Goal: Information Seeking & Learning: Learn about a topic

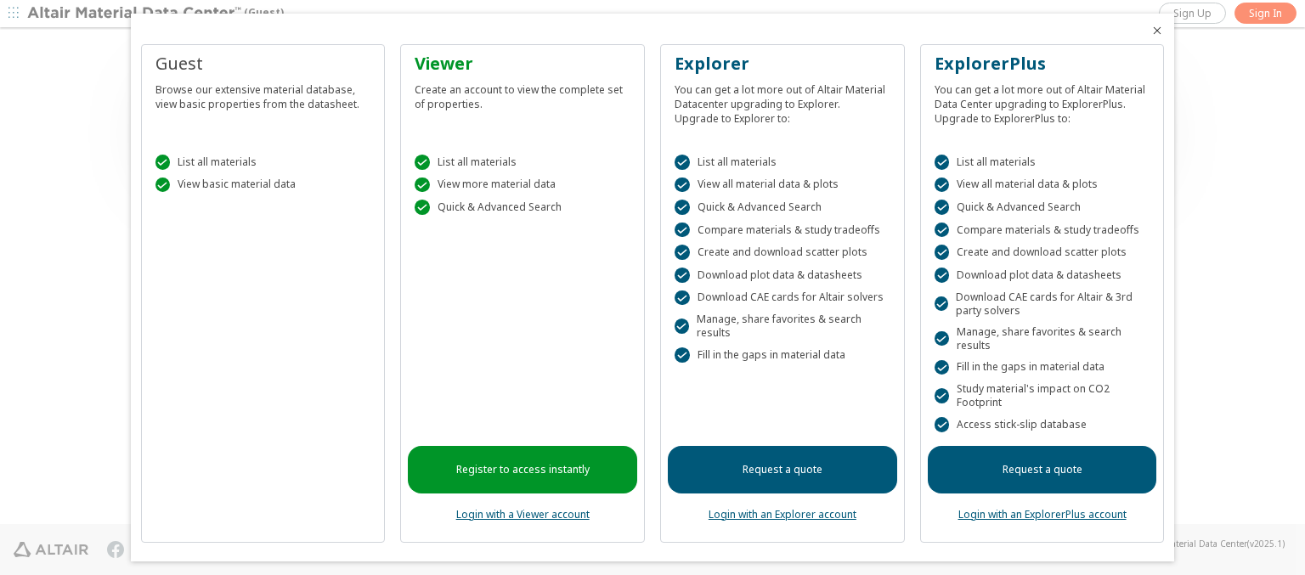
click at [1150, 31] on icon "Close" at bounding box center [1157, 31] width 14 height 14
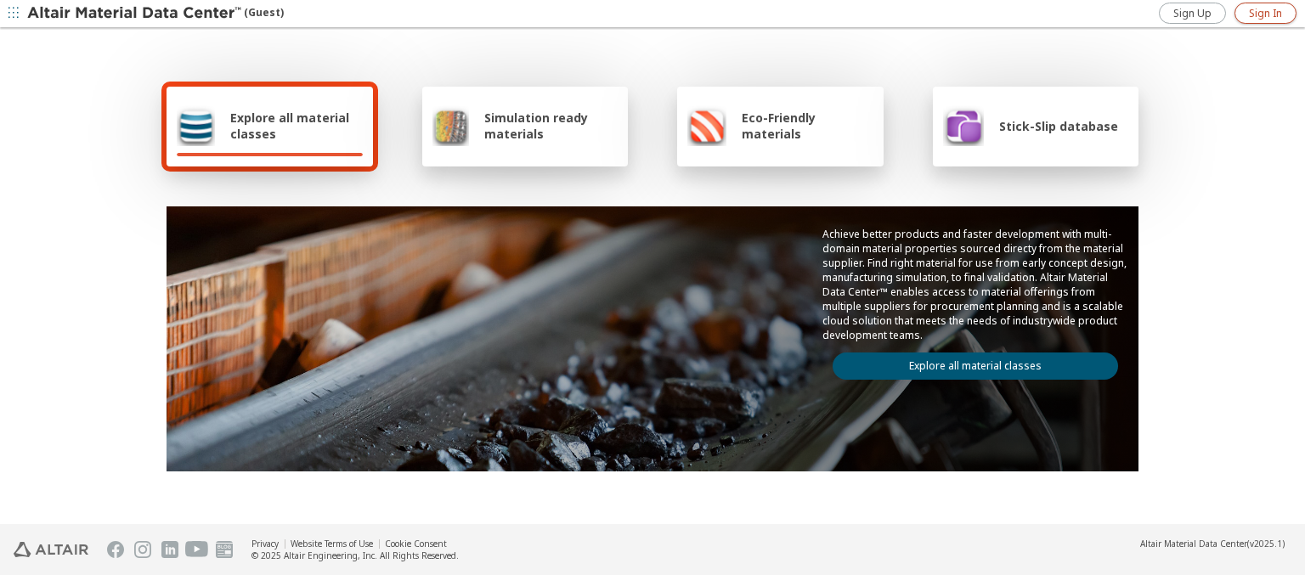
click at [1265, 13] on span "Sign In" at bounding box center [1265, 14] width 33 height 14
click at [135, 14] on img at bounding box center [135, 13] width 217 height 17
click at [290, 126] on span "Explore all material classes" at bounding box center [296, 126] width 133 height 32
click at [968, 362] on link "Explore all material classes" at bounding box center [974, 366] width 285 height 27
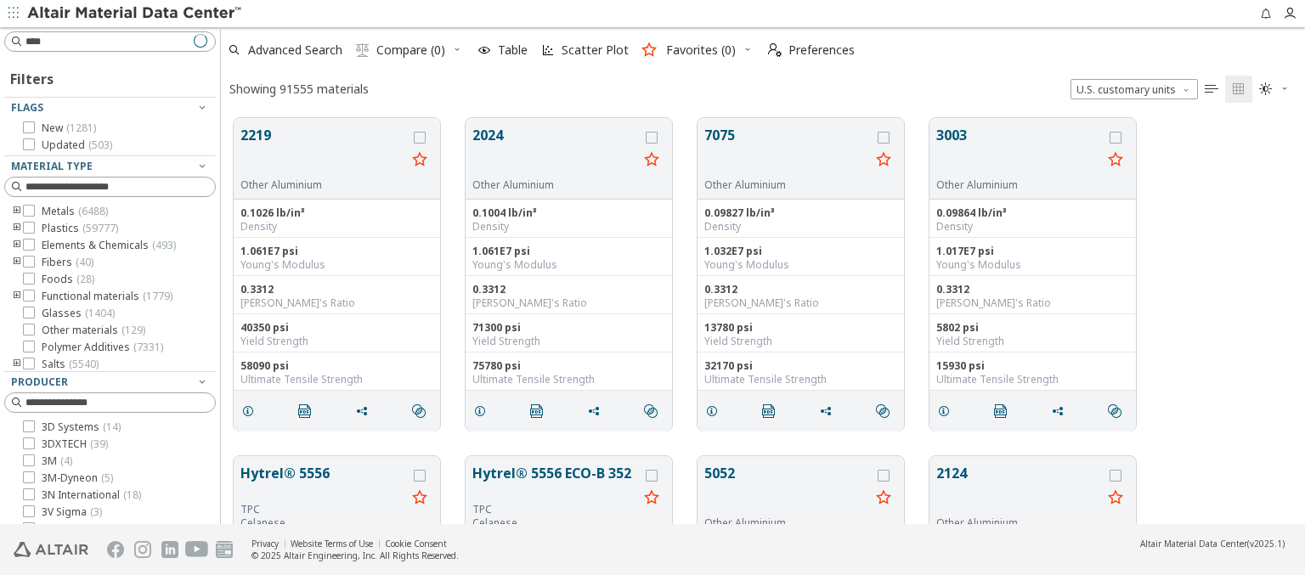
scroll to position [406, 1070]
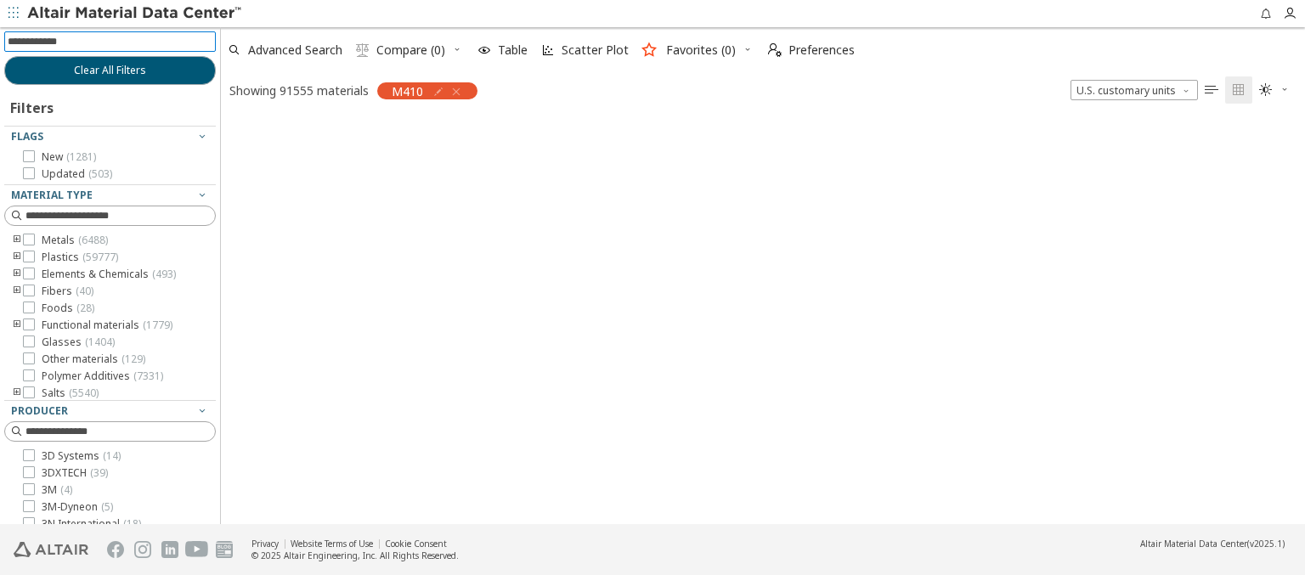
scroll to position [403, 1070]
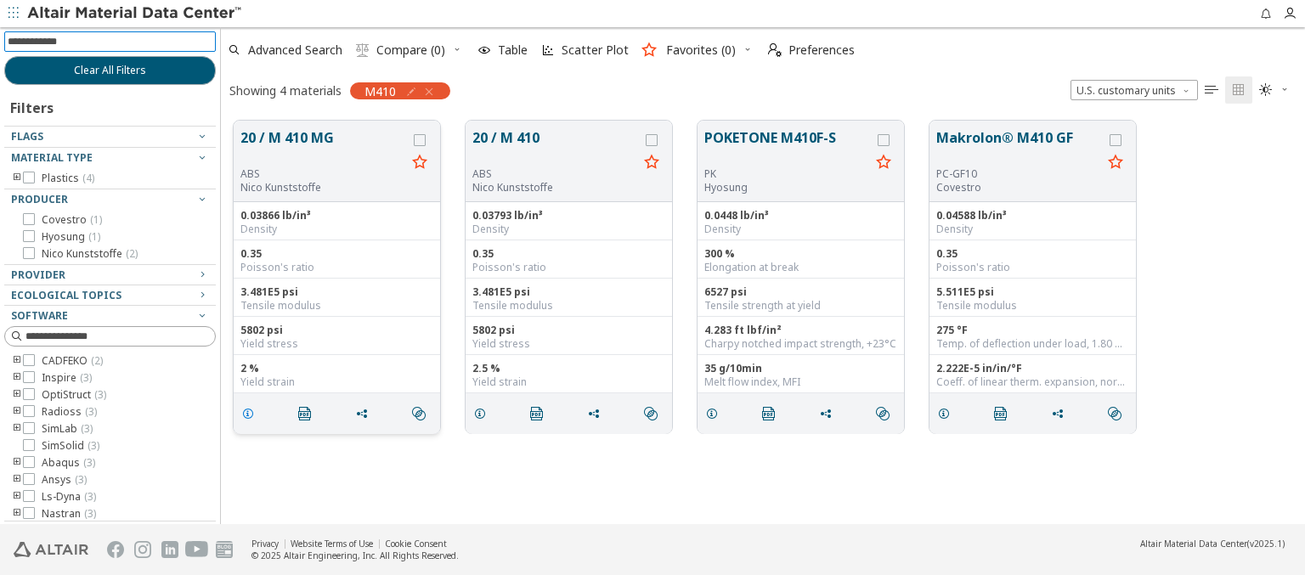
click at [251, 412] on icon "grid" at bounding box center [248, 414] width 14 height 14
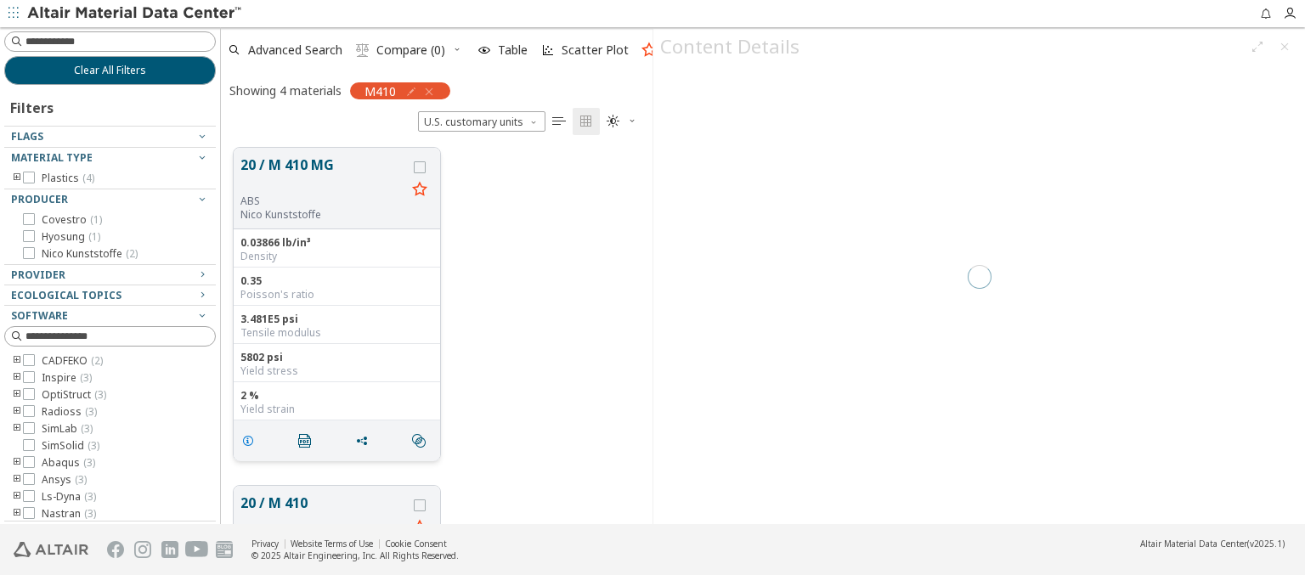
scroll to position [376, 418]
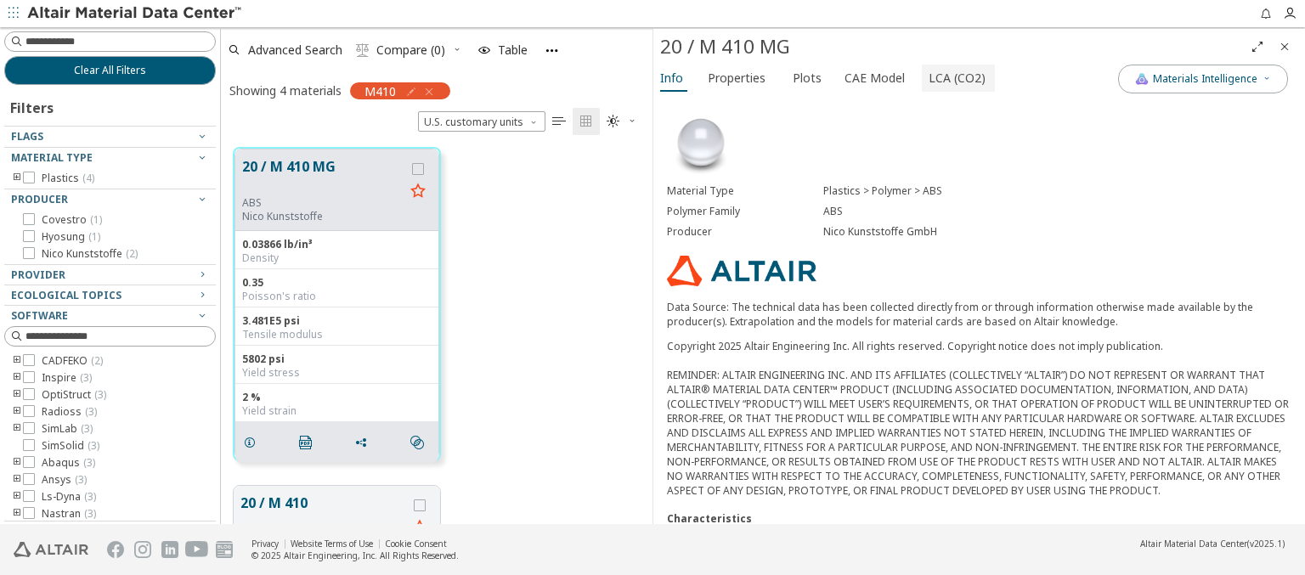
click at [947, 77] on span "LCA (CO2)" at bounding box center [956, 78] width 57 height 27
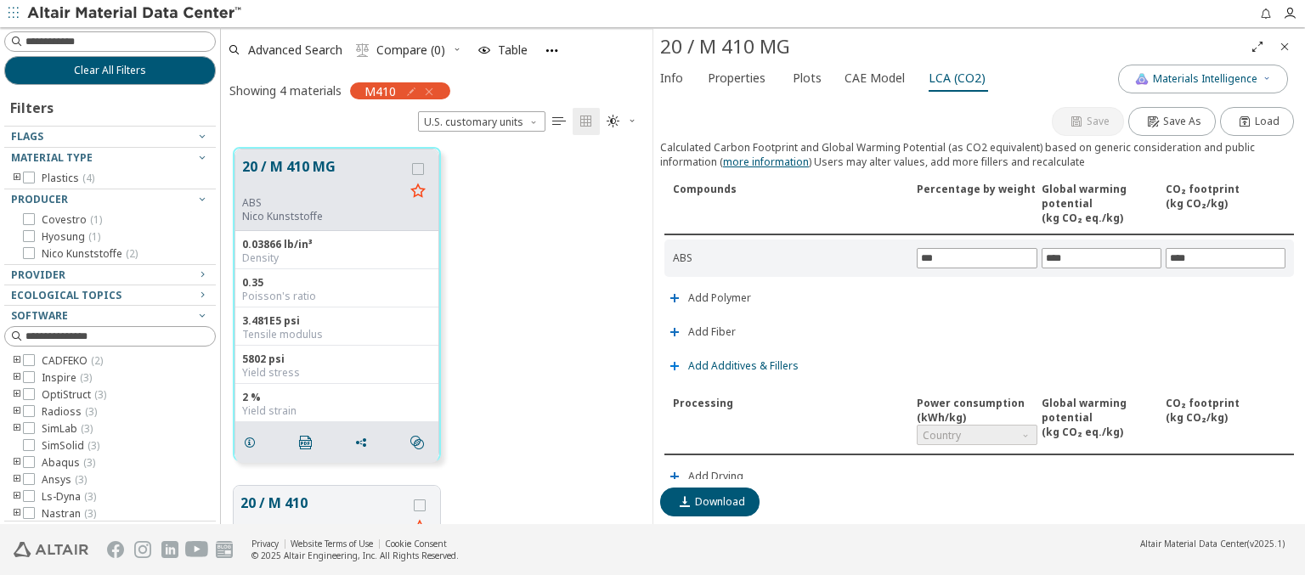
click at [741, 363] on span "Add Additives & Fillers" at bounding box center [743, 366] width 110 height 10
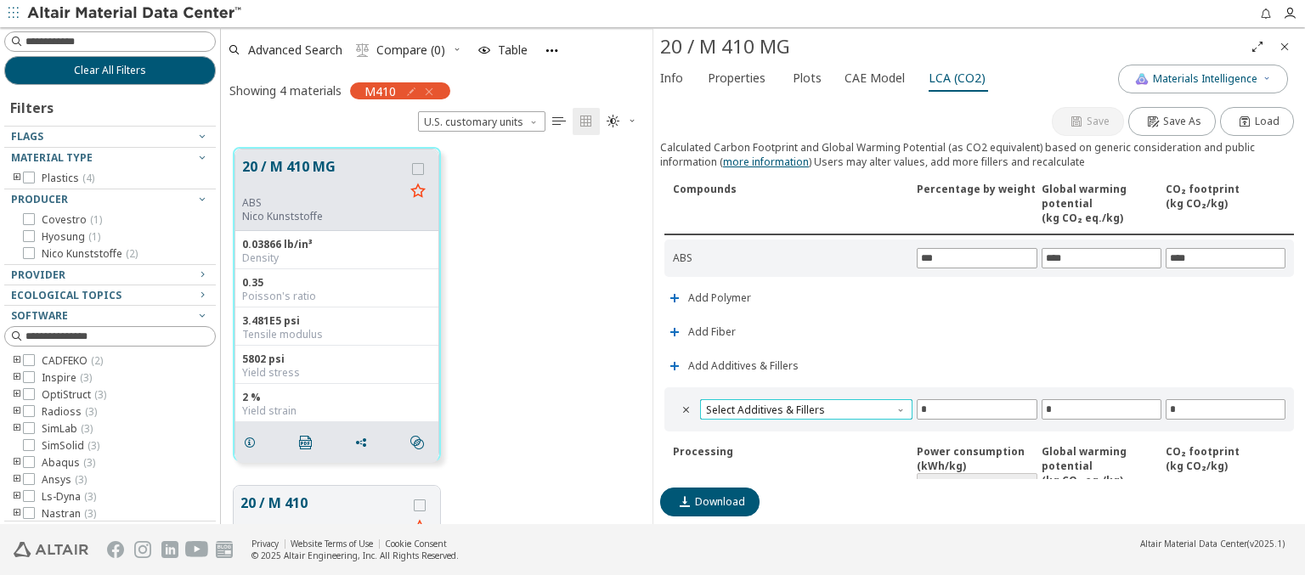
click at [804, 406] on span "Select Additives & Fillers" at bounding box center [806, 409] width 212 height 20
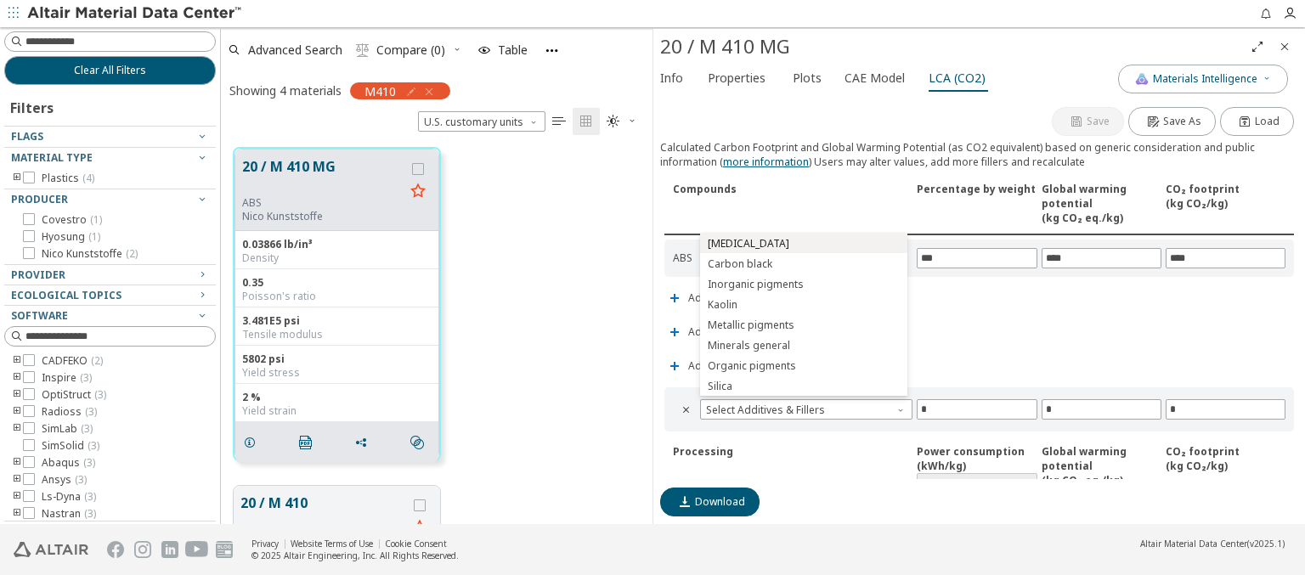
click at [803, 243] on span "Calcium carbonate" at bounding box center [804, 244] width 194 height 12
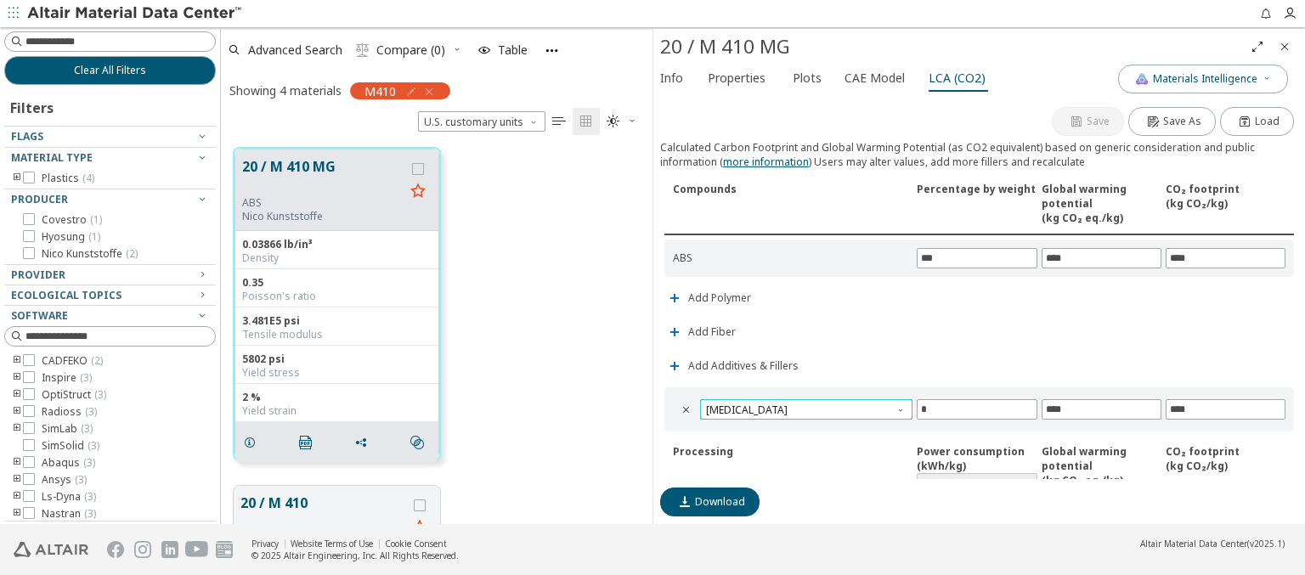
click at [804, 406] on span "Calcium carbonate" at bounding box center [806, 409] width 212 height 20
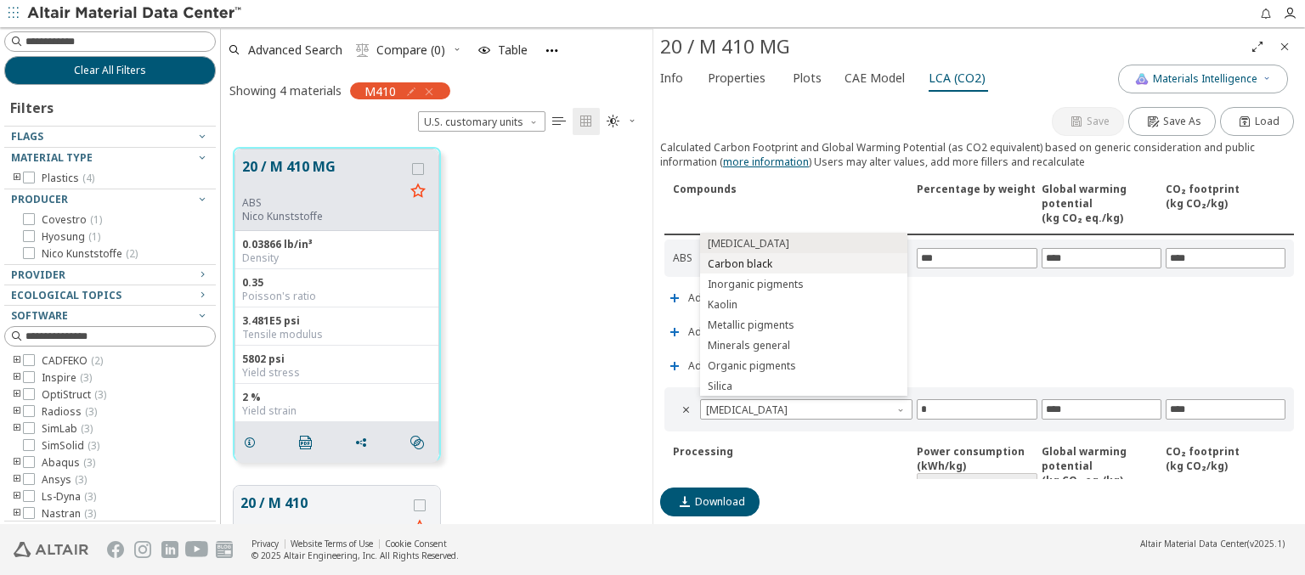
click at [803, 263] on span "Carbon black" at bounding box center [804, 264] width 194 height 12
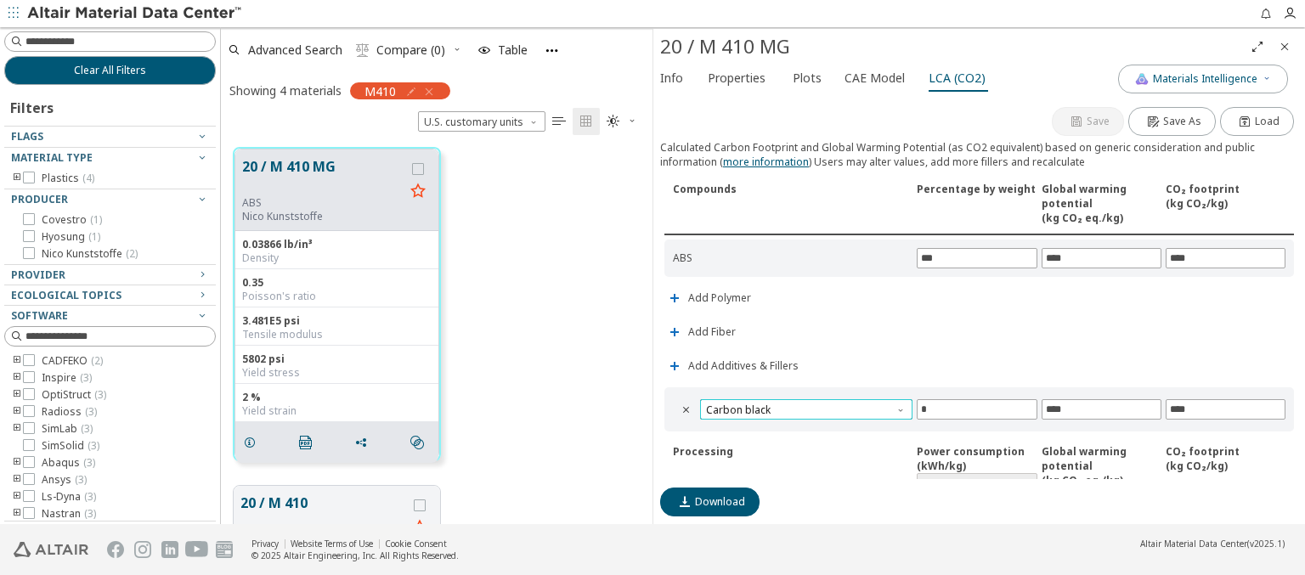
click at [804, 406] on span "Carbon black" at bounding box center [806, 409] width 212 height 20
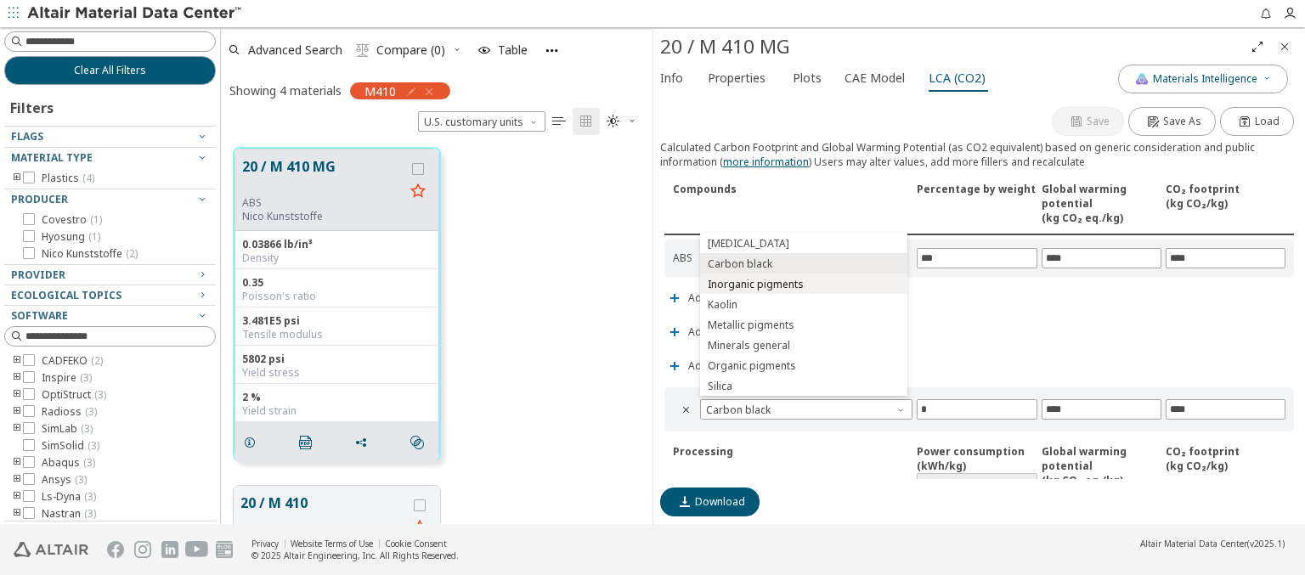
click at [803, 284] on span "Inorganic pigments" at bounding box center [804, 285] width 194 height 12
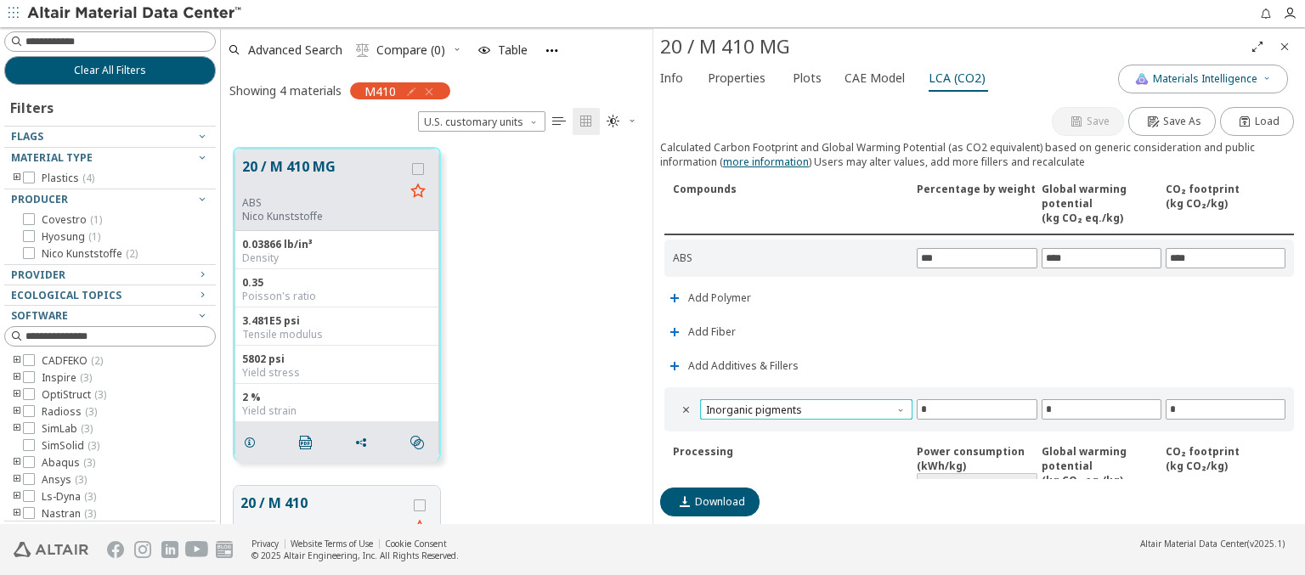
click at [804, 406] on span "Inorganic pigments" at bounding box center [806, 409] width 212 height 20
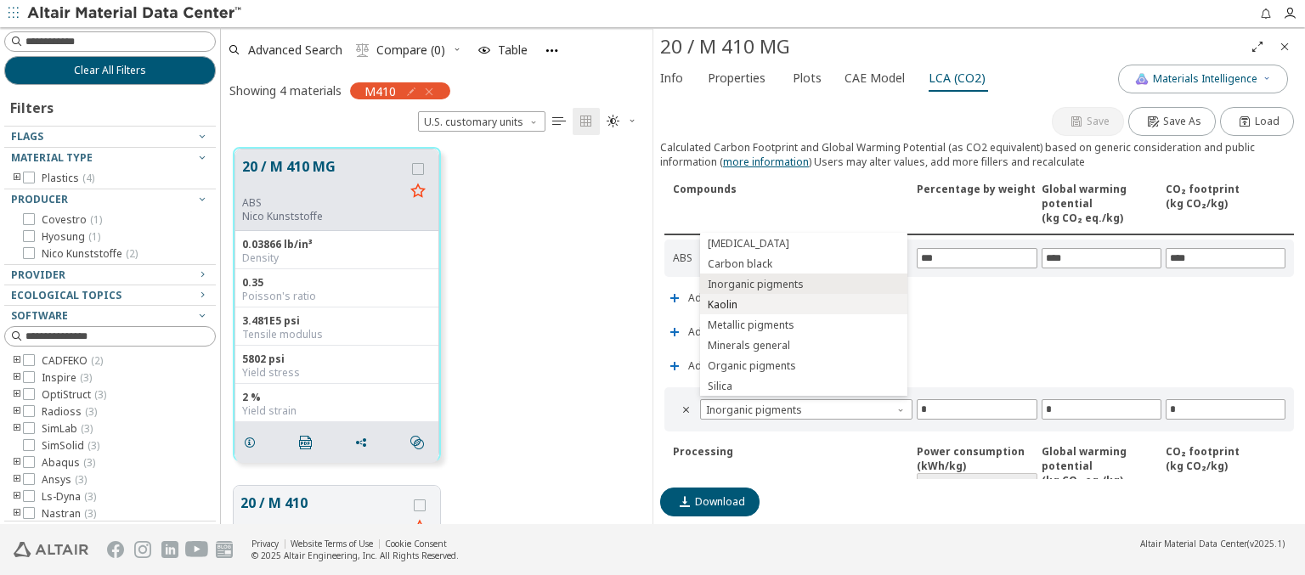
click at [803, 304] on span "Kaolin" at bounding box center [804, 305] width 194 height 12
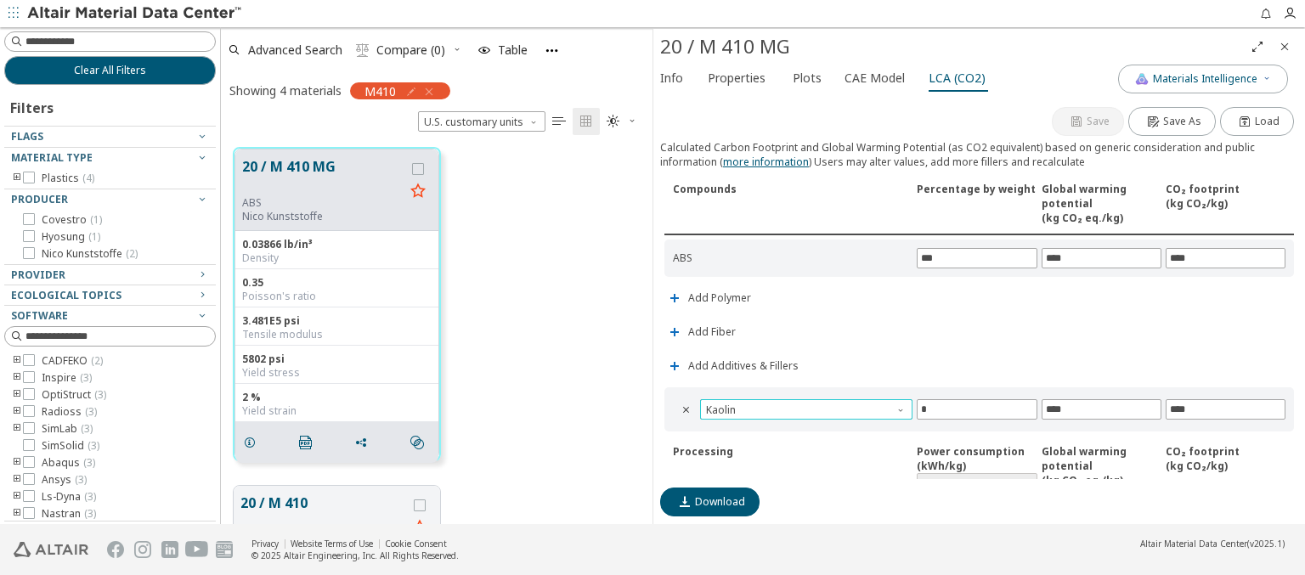
click at [804, 406] on span "Kaolin" at bounding box center [806, 409] width 212 height 20
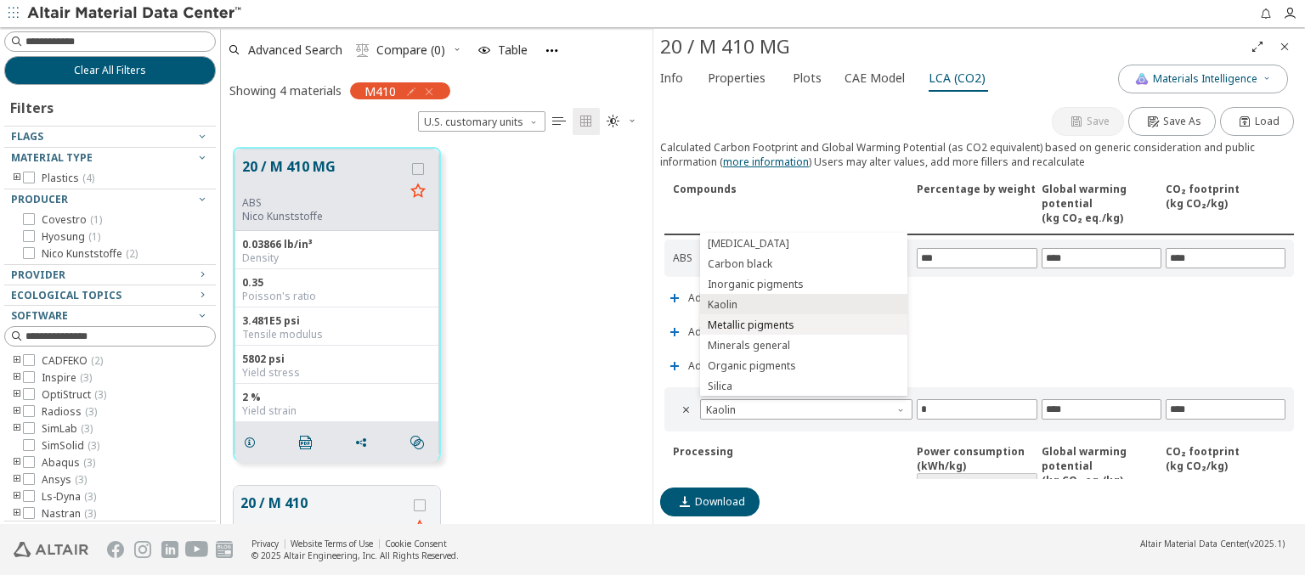
click at [803, 324] on span "Metallic pigments" at bounding box center [804, 325] width 194 height 12
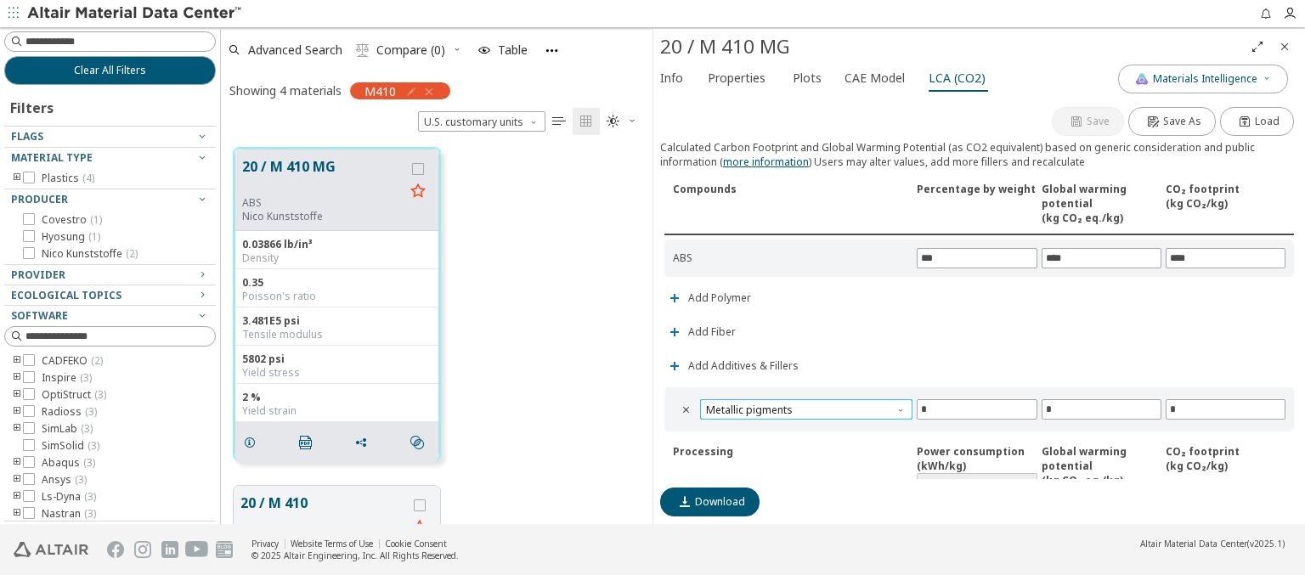
click at [804, 406] on span "Metallic pigments" at bounding box center [806, 409] width 212 height 20
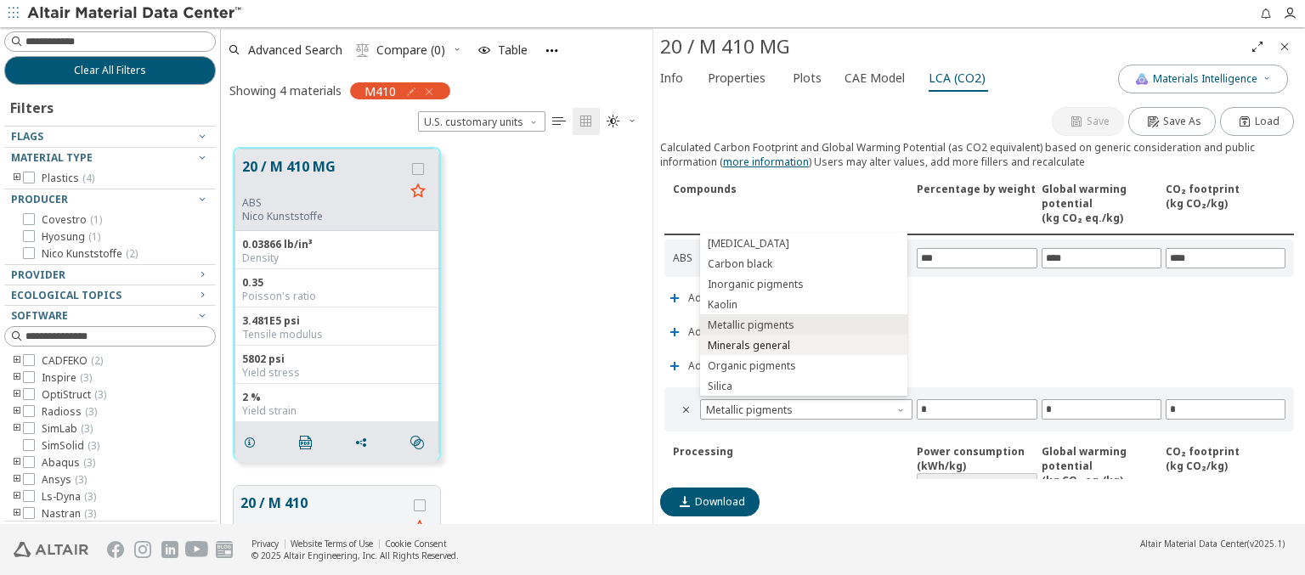
click at [803, 345] on span "Minerals general" at bounding box center [804, 346] width 194 height 12
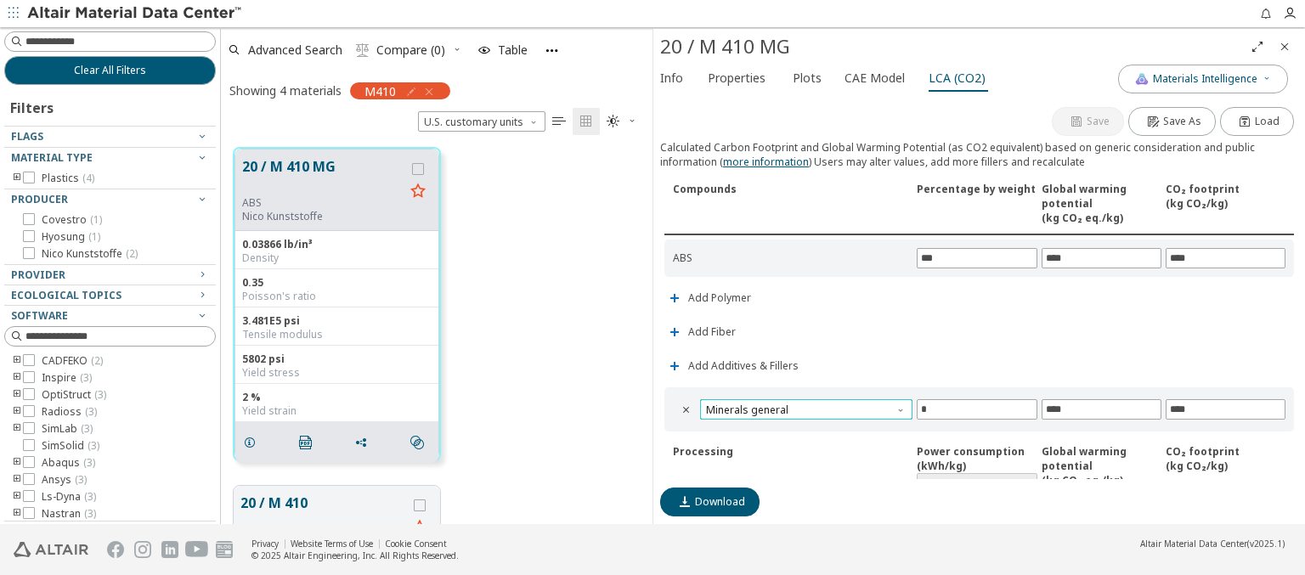
click at [804, 406] on span "Minerals general" at bounding box center [806, 409] width 212 height 20
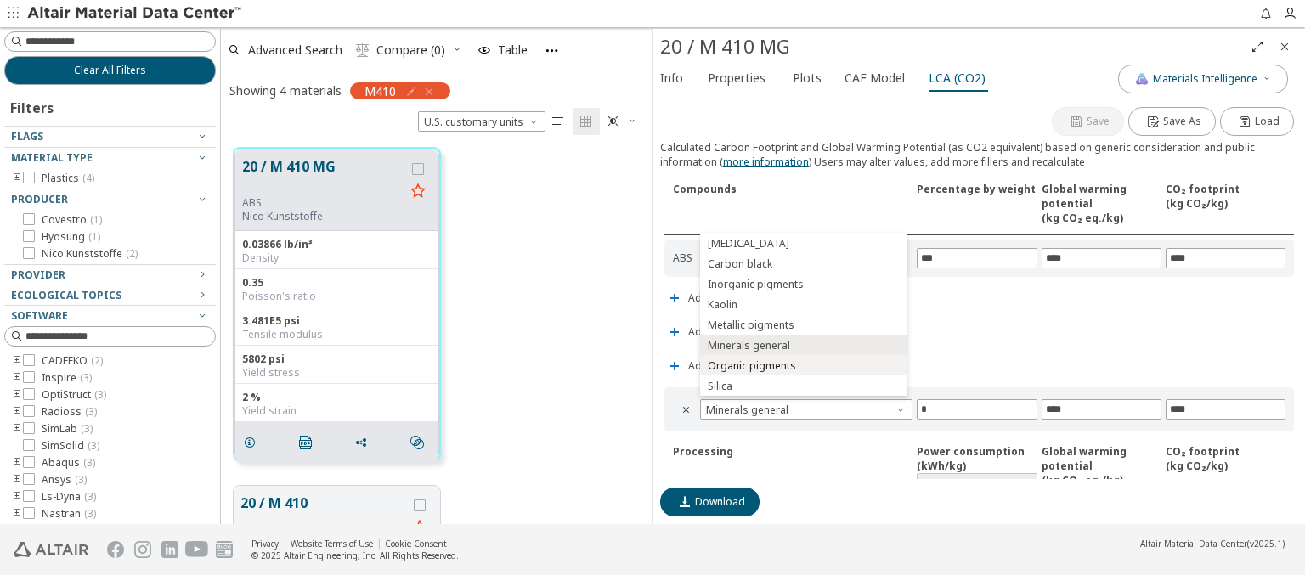
click at [803, 365] on span "Organic pigments" at bounding box center [804, 366] width 194 height 12
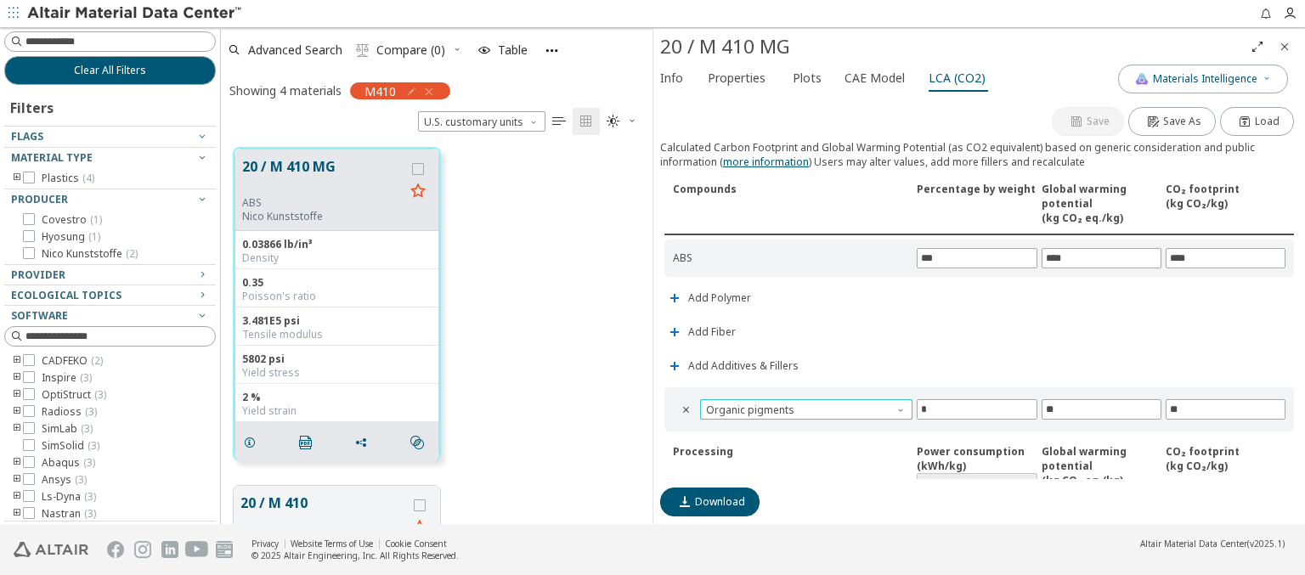
click at [804, 406] on span "Organic pigments" at bounding box center [806, 409] width 212 height 20
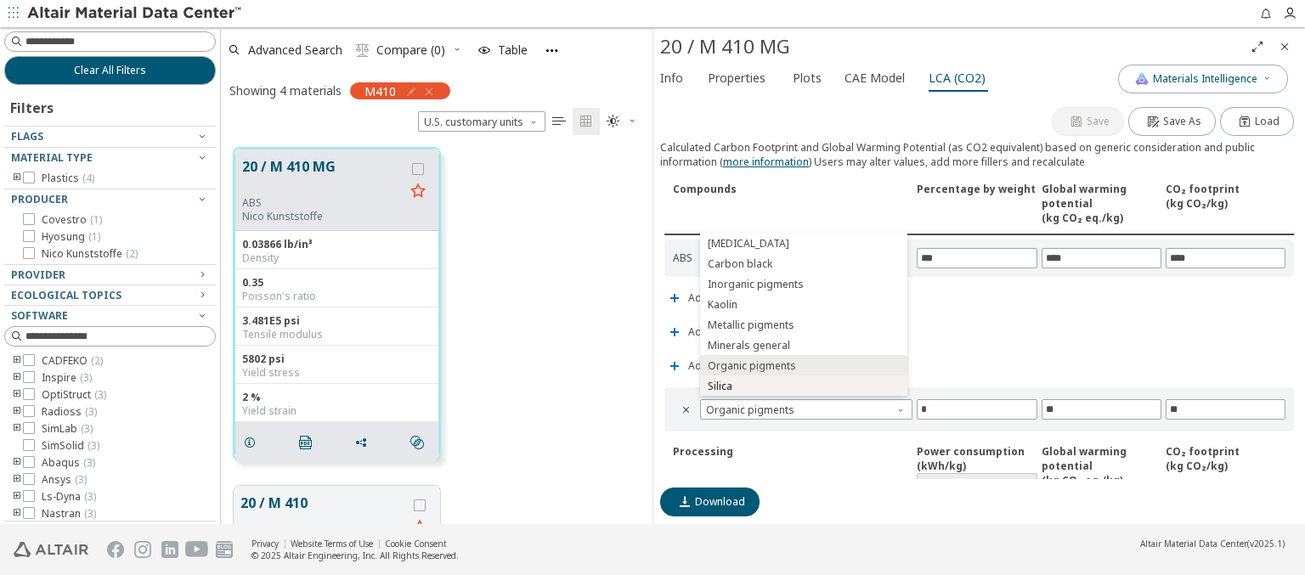
click at [803, 386] on span "Silica" at bounding box center [804, 387] width 194 height 12
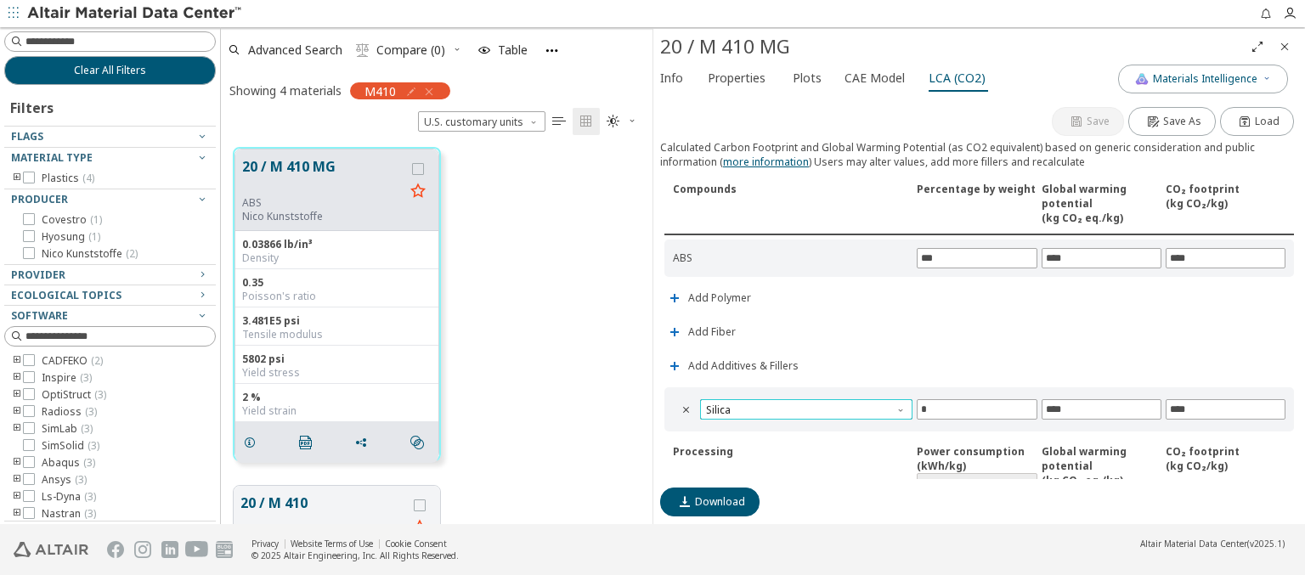
click at [804, 406] on span "Silica" at bounding box center [806, 409] width 212 height 20
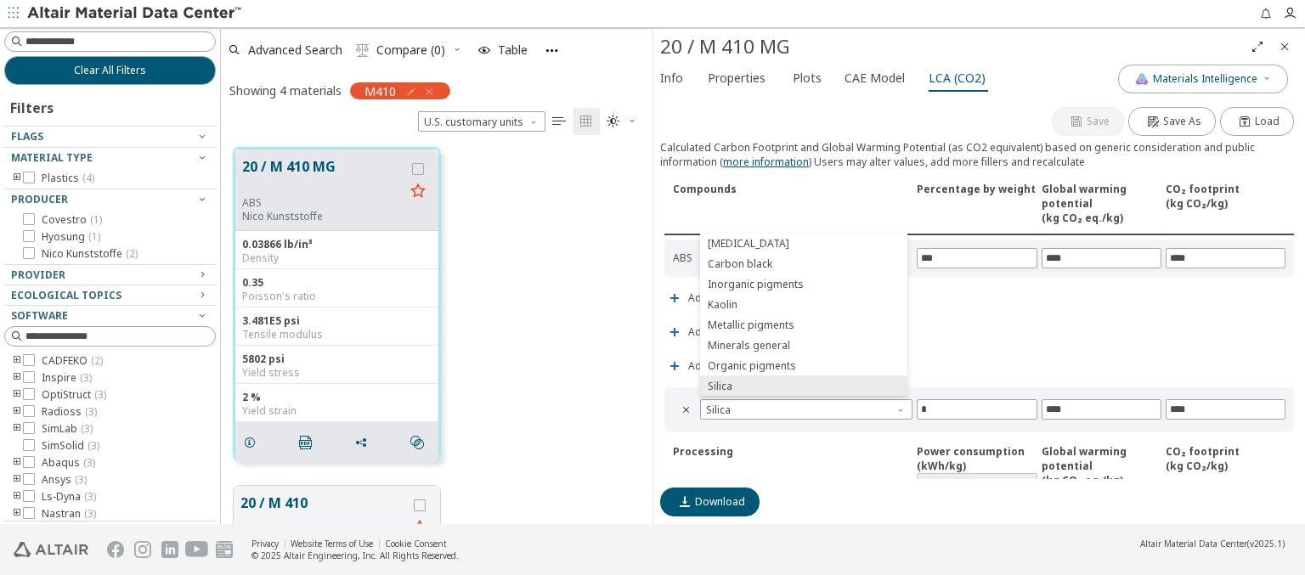
click at [1284, 46] on icon "Close" at bounding box center [1285, 47] width 14 height 14
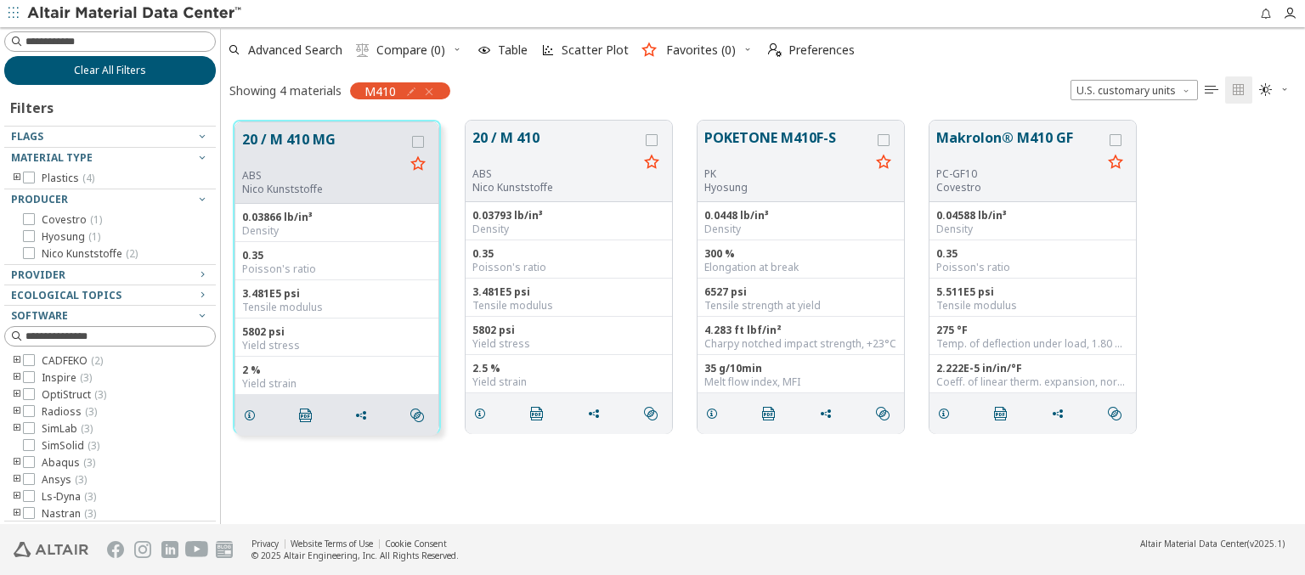
click at [104, 70] on span "Clear All Filters" at bounding box center [110, 71] width 72 height 14
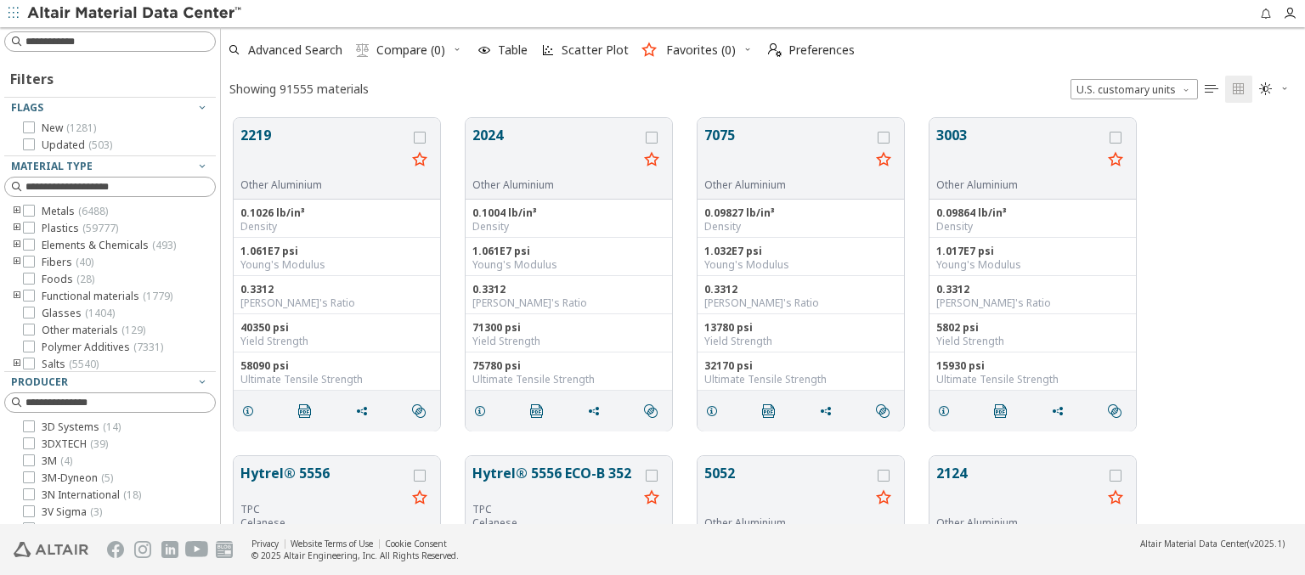
scroll to position [406, 1070]
click at [135, 14] on img at bounding box center [135, 13] width 217 height 17
